Goal: Feedback & Contribution: Leave review/rating

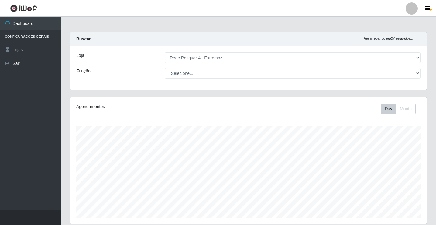
select select "78"
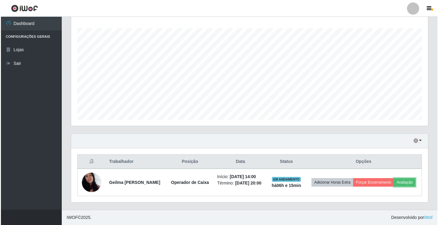
scroll to position [126, 357]
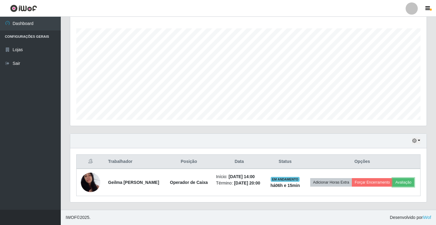
click at [406, 184] on button "Avaliação" at bounding box center [404, 182] width 22 height 9
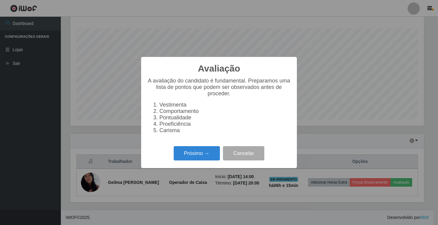
scroll to position [126, 354]
click at [186, 156] on button "Próximo →" at bounding box center [197, 153] width 46 height 14
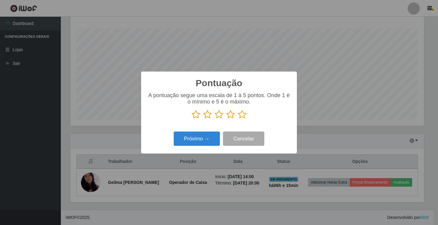
drag, startPoint x: 242, startPoint y: 116, endPoint x: 234, endPoint y: 123, distance: 10.6
click at [241, 116] on icon at bounding box center [242, 114] width 9 height 9
click at [238, 119] on input "radio" at bounding box center [238, 119] width 0 height 0
drag, startPoint x: 214, startPoint y: 137, endPoint x: 219, endPoint y: 136, distance: 5.0
click at [219, 136] on button "Próximo →" at bounding box center [197, 138] width 46 height 14
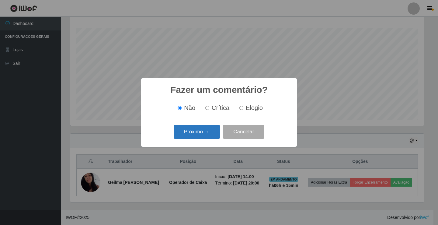
drag, startPoint x: 242, startPoint y: 110, endPoint x: 216, endPoint y: 134, distance: 36.0
click at [242, 111] on label "Elogio" at bounding box center [250, 107] width 26 height 7
click at [242, 110] on input "Elogio" at bounding box center [241, 108] width 4 height 4
radio input "true"
click at [202, 135] on button "Próximo →" at bounding box center [197, 132] width 46 height 14
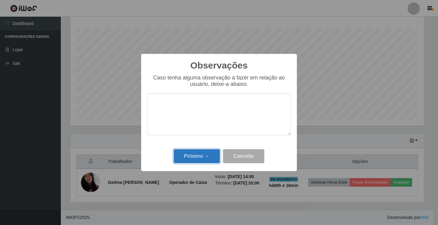
click at [209, 151] on button "Próximo →" at bounding box center [197, 156] width 46 height 14
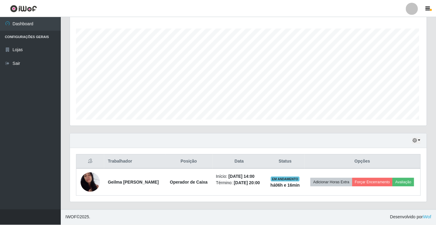
scroll to position [126, 357]
click at [420, 141] on button "button" at bounding box center [416, 140] width 9 height 7
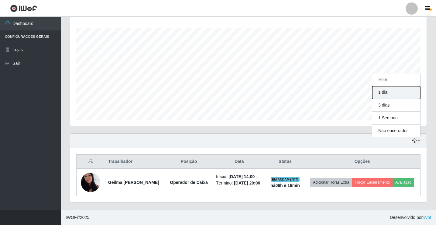
click at [399, 93] on button "1 dia" at bounding box center [397, 92] width 48 height 13
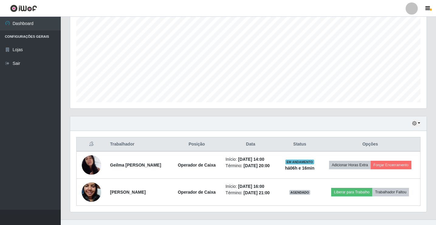
scroll to position [125, 0]
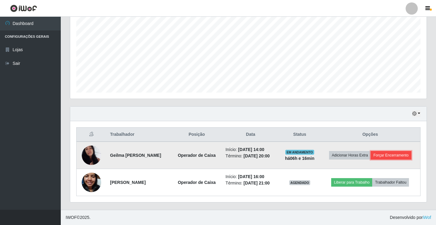
click at [388, 155] on button "Forçar Encerramento" at bounding box center [391, 155] width 41 height 9
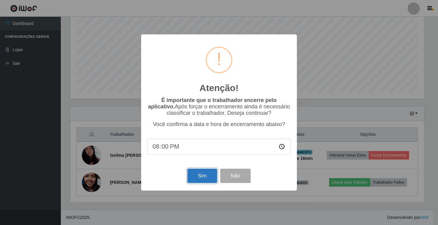
click at [198, 177] on button "Sim" at bounding box center [202, 176] width 30 height 14
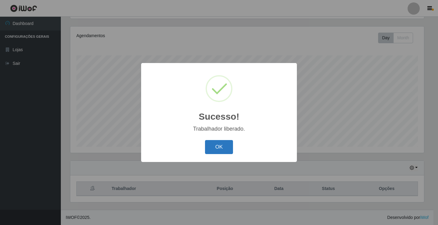
click at [222, 151] on button "OK" at bounding box center [219, 147] width 28 height 14
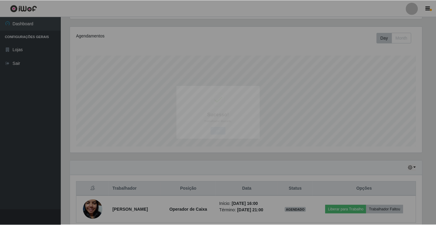
scroll to position [126, 357]
